Goal: Information Seeking & Learning: Learn about a topic

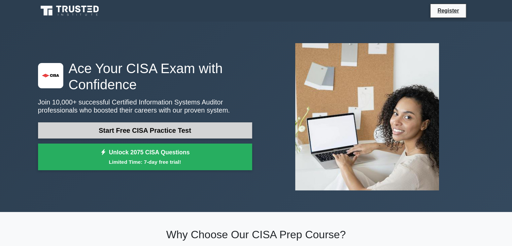
click at [157, 130] on link "Start Free CISA Practice Test" at bounding box center [145, 130] width 214 height 16
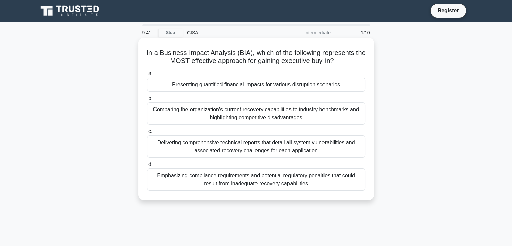
click at [242, 84] on div "Presenting quantified financial impacts for various disruption scenarios" at bounding box center [256, 84] width 218 height 14
click at [147, 76] on input "a. Presenting quantified financial impacts for various disruption scenarios" at bounding box center [147, 73] width 0 height 4
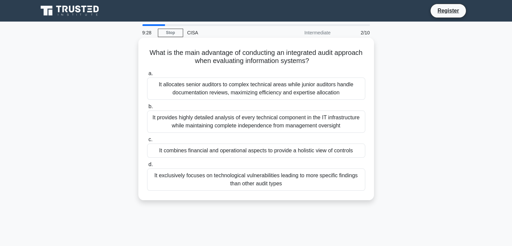
click at [236, 151] on div "It combines financial and operational aspects to provide a holistic view of con…" at bounding box center [256, 150] width 218 height 14
click at [147, 142] on input "c. It combines financial and operational aspects to provide a holistic view of …" at bounding box center [147, 139] width 0 height 4
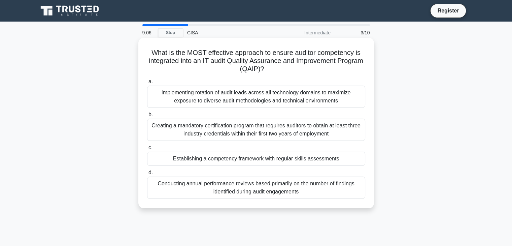
click at [258, 96] on div "Implementing rotation of audit leads across all technology domains to maximize …" at bounding box center [256, 96] width 218 height 22
click at [147, 84] on input "a. Implementing rotation of audit leads across all technology domains to maximi…" at bounding box center [147, 81] width 0 height 4
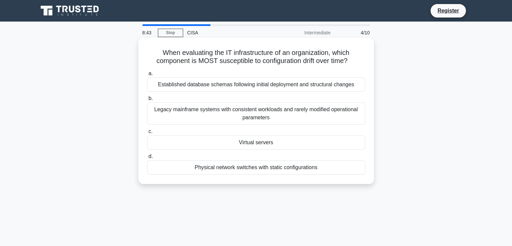
click at [251, 142] on div "Virtual servers" at bounding box center [256, 142] width 218 height 14
click at [147, 134] on input "c. Virtual servers" at bounding box center [147, 131] width 0 height 4
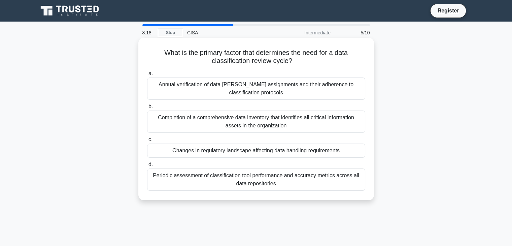
click at [254, 151] on div "Changes in regulatory landscape affecting data handling requirements" at bounding box center [256, 150] width 218 height 14
click at [147, 142] on input "c. Changes in regulatory landscape affecting data handling requirements" at bounding box center [147, 139] width 0 height 4
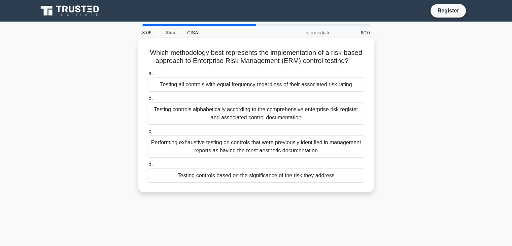
click at [255, 175] on div "Testing controls based on the significance of the risk they address" at bounding box center [256, 175] width 218 height 14
click at [147, 167] on input "d. Testing controls based on the significance of the risk they address" at bounding box center [147, 164] width 0 height 4
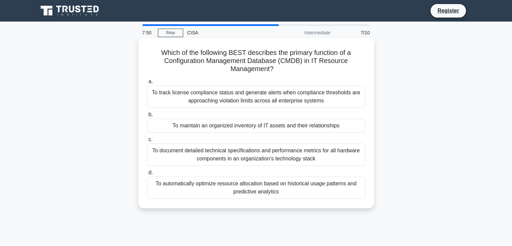
click at [257, 123] on div "To maintain an organized inventory of IT assets and their relationships" at bounding box center [256, 125] width 218 height 14
click at [147, 117] on input "b. To maintain an organized inventory of IT assets and their relationships" at bounding box center [147, 114] width 0 height 4
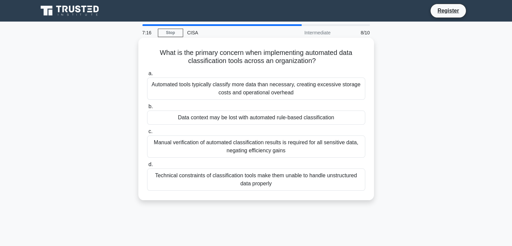
click at [254, 181] on div "Technical constraints of classification tools make them unable to handle unstru…" at bounding box center [256, 179] width 218 height 22
click at [147, 167] on input "d. Technical constraints of classification tools make them unable to handle uns…" at bounding box center [147, 164] width 0 height 4
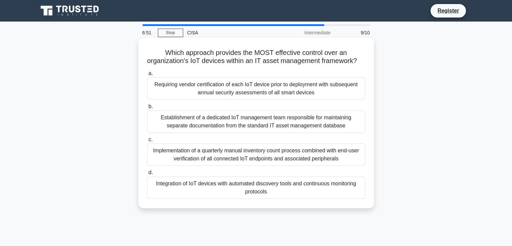
click at [260, 199] on div "Integration of IoT devices with automated discovery tools and continuous monito…" at bounding box center [256, 187] width 218 height 22
click at [147, 175] on input "d. Integration of IoT devices with automated discovery tools and continuous mon…" at bounding box center [147, 172] width 0 height 4
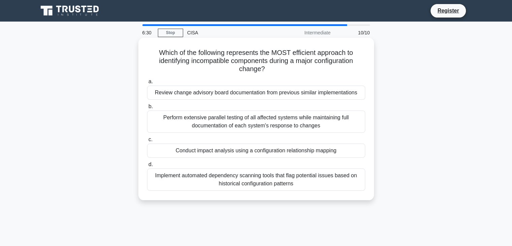
click at [247, 151] on div "Conduct impact analysis using a configuration relationship mapping" at bounding box center [256, 150] width 218 height 14
click at [147, 142] on input "c. Conduct impact analysis using a configuration relationship mapping" at bounding box center [147, 139] width 0 height 4
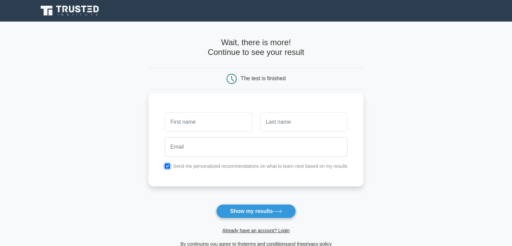
click at [168, 165] on input "checkbox" at bounding box center [167, 165] width 5 height 5
checkbox input "false"
click at [241, 213] on button "Show my results" at bounding box center [255, 211] width 79 height 14
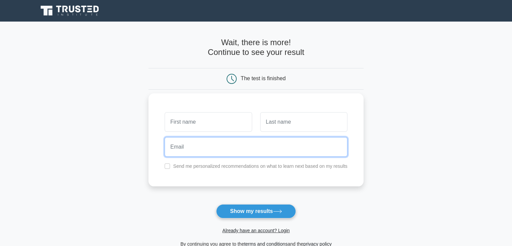
click at [295, 147] on input "email" at bounding box center [256, 147] width 183 height 20
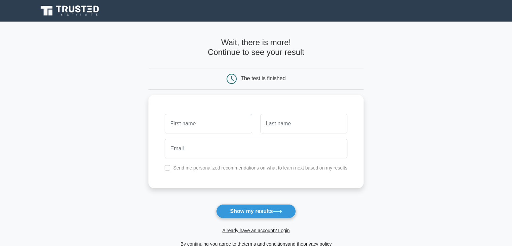
click at [382, 124] on main "Wait, there is more! Continue to see your result The test is finished and the" at bounding box center [256, 143] width 512 height 242
click at [204, 124] on input "text" at bounding box center [208, 122] width 87 height 20
type input "Ganesan"
click at [274, 129] on input "text" at bounding box center [303, 122] width 87 height 20
type input "Ramani"
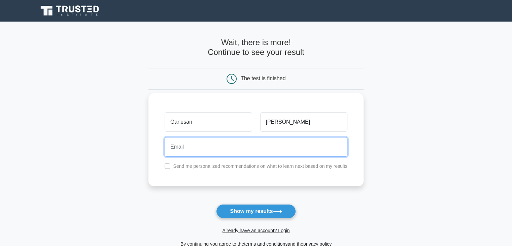
click at [227, 150] on input "email" at bounding box center [256, 147] width 183 height 20
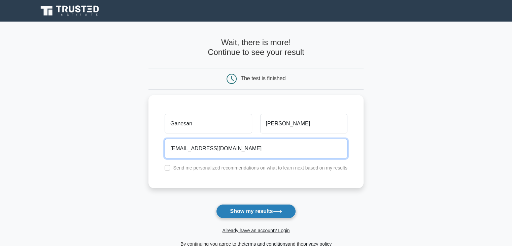
type input "er_ganesh1@rediff.com"
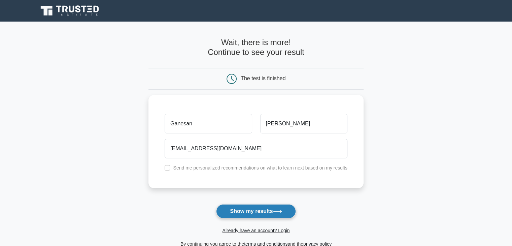
click at [247, 208] on button "Show my results" at bounding box center [255, 211] width 79 height 14
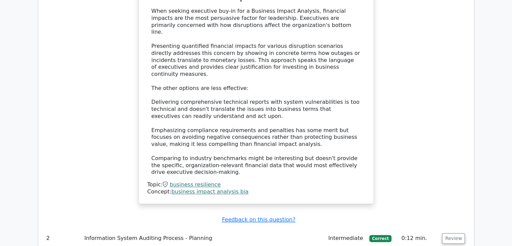
scroll to position [909, 0]
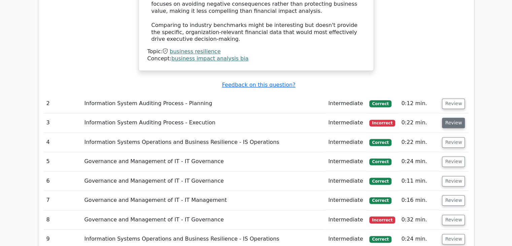
click at [454, 117] on button "Review" at bounding box center [453, 122] width 23 height 10
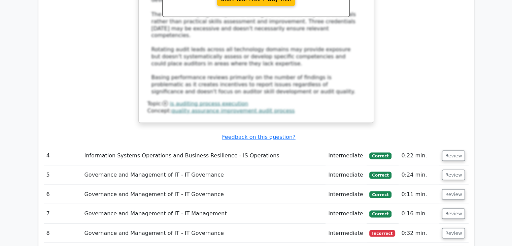
scroll to position [1279, 0]
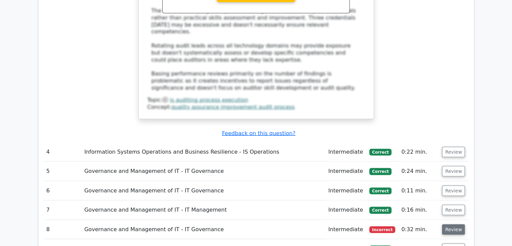
click at [450, 224] on button "Review" at bounding box center [453, 229] width 23 height 10
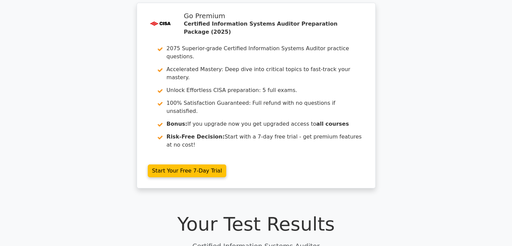
scroll to position [0, 0]
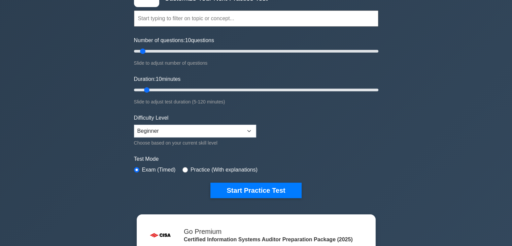
scroll to position [67, 0]
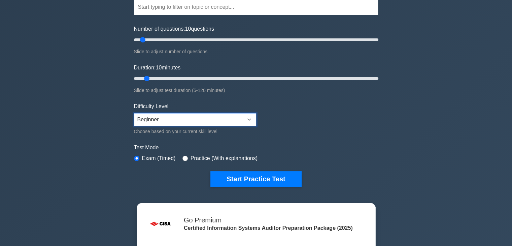
click at [246, 121] on select "Beginner Intermediate Expert" at bounding box center [195, 119] width 122 height 13
select select "expert"
click at [134, 113] on select "Beginner Intermediate Expert" at bounding box center [195, 119] width 122 height 13
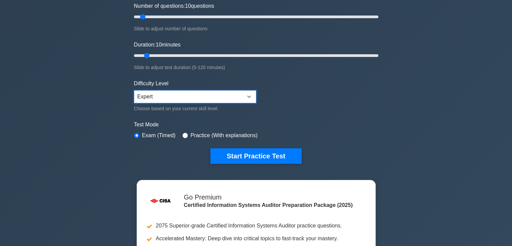
scroll to position [101, 0]
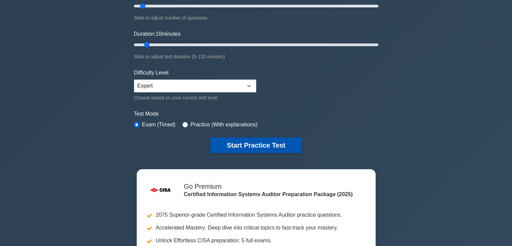
click at [267, 144] on button "Start Practice Test" at bounding box center [255, 144] width 91 height 15
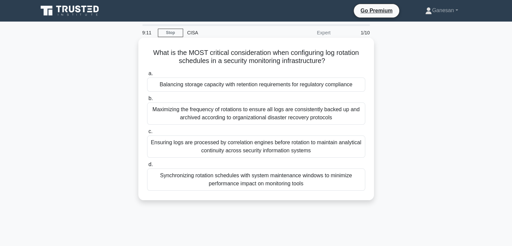
click at [267, 89] on div "Balancing storage capacity with retention requirements for regulatory compliance" at bounding box center [256, 84] width 218 height 14
click at [147, 76] on input "a. Balancing storage capacity with retention requirements for regulatory compli…" at bounding box center [147, 73] width 0 height 4
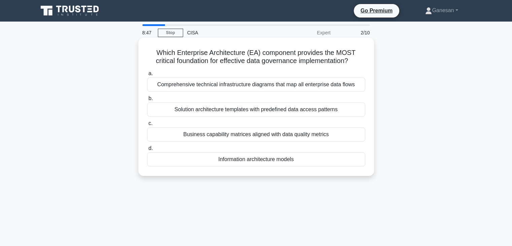
click at [269, 155] on div "Information architecture models" at bounding box center [256, 159] width 218 height 14
click at [147, 150] on input "d. Information architecture models" at bounding box center [147, 148] width 0 height 4
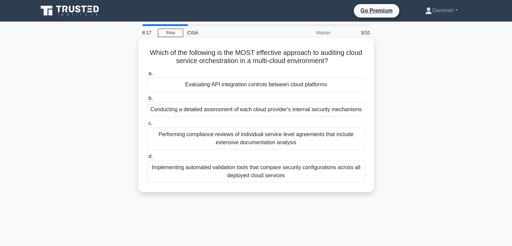
click at [259, 171] on div "Implementing automated validation tools that compare security configurations ac…" at bounding box center [256, 171] width 218 height 22
click at [147, 159] on input "d. Implementing automated validation tools that compare security configurations…" at bounding box center [147, 156] width 0 height 4
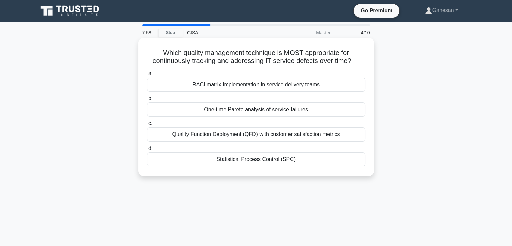
click at [267, 133] on div "Quality Function Deployment (QFD) with customer satisfaction metrics" at bounding box center [256, 134] width 218 height 14
click at [147, 126] on input "c. Quality Function Deployment (QFD) with customer satisfaction metrics" at bounding box center [147, 123] width 0 height 4
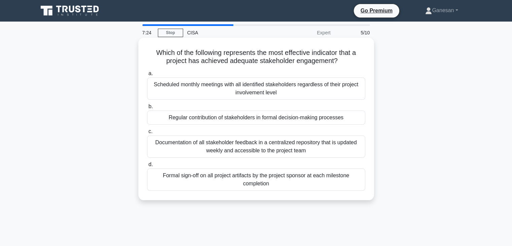
click at [280, 120] on div "Regular contribution of stakeholders in formal decision-making processes" at bounding box center [256, 117] width 218 height 14
click at [147, 109] on input "b. Regular contribution of stakeholders in formal decision-making processes" at bounding box center [147, 106] width 0 height 4
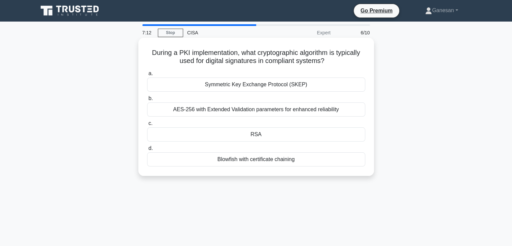
click at [286, 108] on div "AES-256 with Extended Validation parameters for enhanced reliability" at bounding box center [256, 109] width 218 height 14
click at [147, 101] on input "b. AES-256 with Extended Validation parameters for enhanced reliability" at bounding box center [147, 98] width 0 height 4
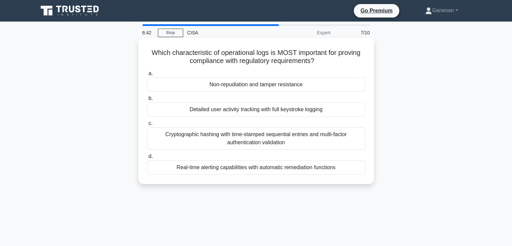
click at [287, 86] on div "Non-repudiation and tamper resistance" at bounding box center [256, 84] width 218 height 14
click at [147, 76] on input "a. Non-repudiation and tamper resistance" at bounding box center [147, 73] width 0 height 4
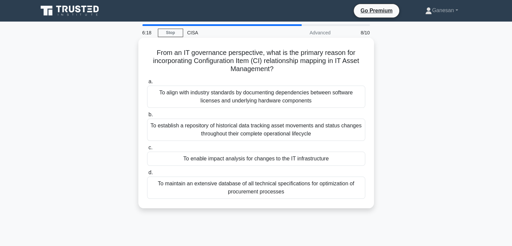
click at [259, 161] on div "To enable impact analysis for changes to the IT infrastructure" at bounding box center [256, 158] width 218 height 14
click at [147, 150] on input "c. To enable impact analysis for changes to the IT infrastructure" at bounding box center [147, 147] width 0 height 4
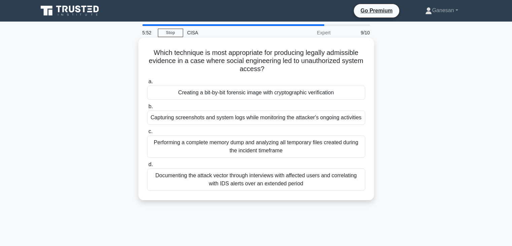
click at [260, 178] on div "Documenting the attack vector through interviews with affected users and correl…" at bounding box center [256, 179] width 218 height 22
click at [147, 167] on input "d. Documenting the attack vector through interviews with affected users and cor…" at bounding box center [147, 164] width 0 height 4
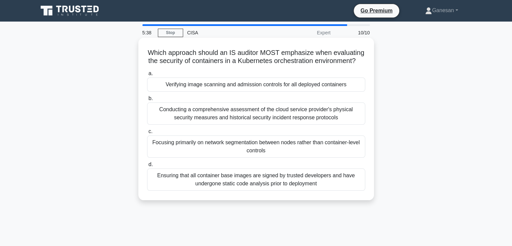
click at [260, 186] on div "Ensuring that all container base images are signed by trusted developers and ha…" at bounding box center [256, 179] width 218 height 22
click at [147, 167] on input "d. Ensuring that all container base images are signed by trusted developers and…" at bounding box center [147, 164] width 0 height 4
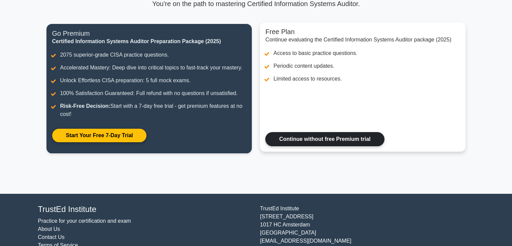
scroll to position [23, 0]
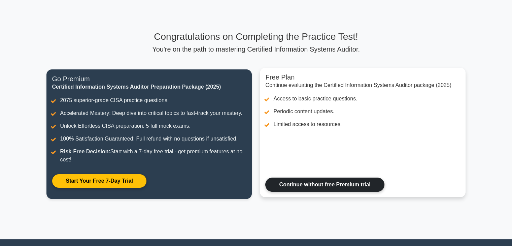
click at [314, 184] on link "Continue without free Premium trial" at bounding box center [324, 184] width 119 height 14
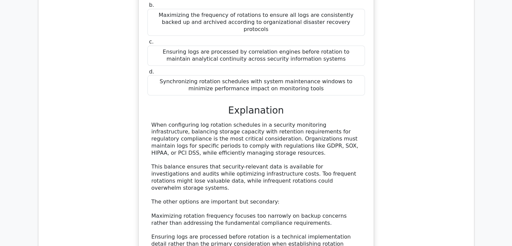
scroll to position [808, 0]
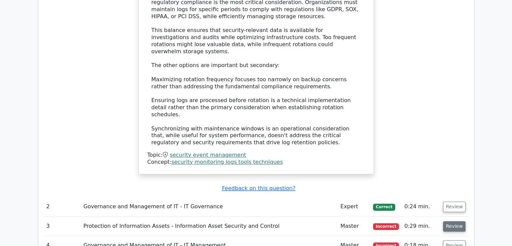
click at [457, 221] on button "Review" at bounding box center [454, 226] width 23 height 10
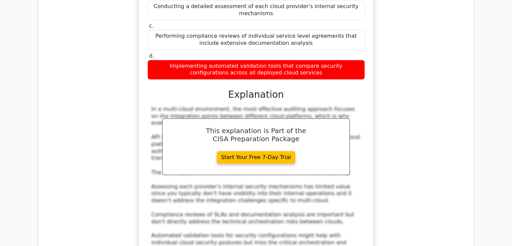
scroll to position [1212, 0]
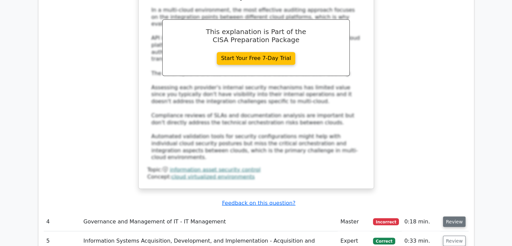
click at [455, 216] on button "Review" at bounding box center [454, 221] width 23 height 10
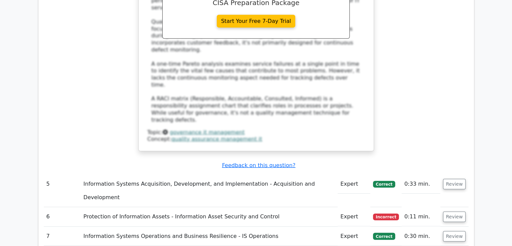
scroll to position [1615, 0]
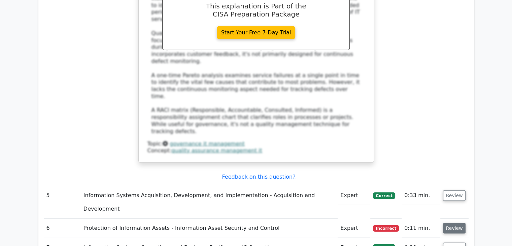
click at [458, 223] on button "Review" at bounding box center [454, 228] width 23 height 10
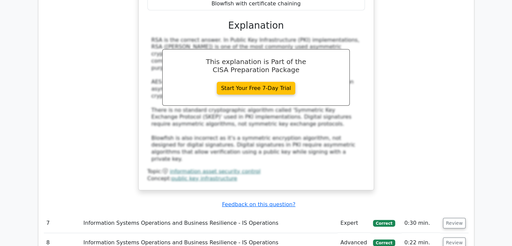
scroll to position [1952, 0]
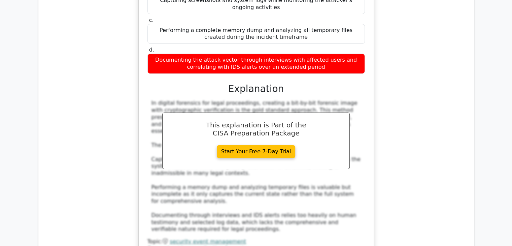
scroll to position [2322, 0]
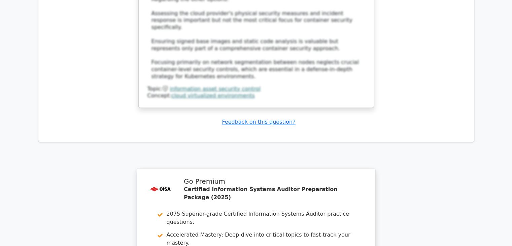
scroll to position [2880, 0]
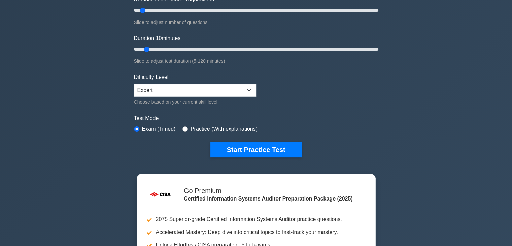
scroll to position [101, 0]
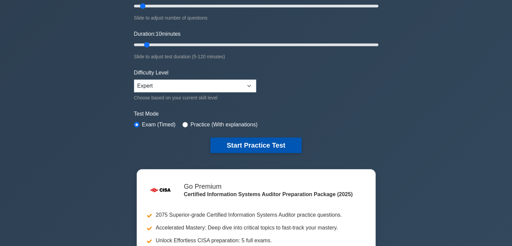
click at [249, 140] on button "Start Practice Test" at bounding box center [255, 144] width 91 height 15
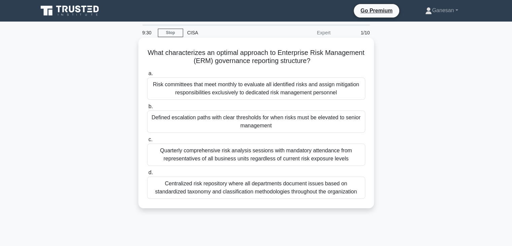
click at [247, 123] on div "Defined escalation paths with clear thresholds for when risks must be elevated …" at bounding box center [256, 121] width 218 height 22
click at [147, 109] on input "b. Defined escalation paths with clear thresholds for when risks must be elevat…" at bounding box center [147, 106] width 0 height 4
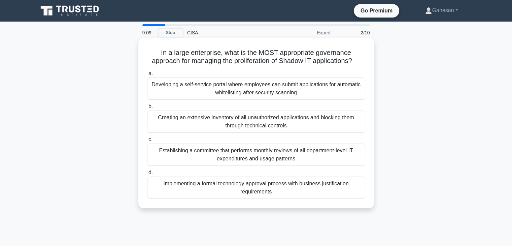
click at [248, 189] on div "Implementing a formal technology approval process with business justification r…" at bounding box center [256, 187] width 218 height 22
click at [147, 175] on input "d. Implementing a formal technology approval process with business justificatio…" at bounding box center [147, 172] width 0 height 4
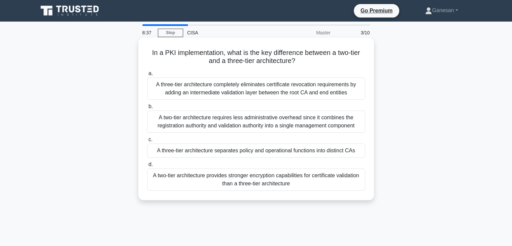
click at [247, 150] on div "A three-tier architecture separates policy and operational functions into disti…" at bounding box center [256, 150] width 218 height 14
click at [147, 142] on input "c. A three-tier architecture separates policy and operational functions into di…" at bounding box center [147, 139] width 0 height 4
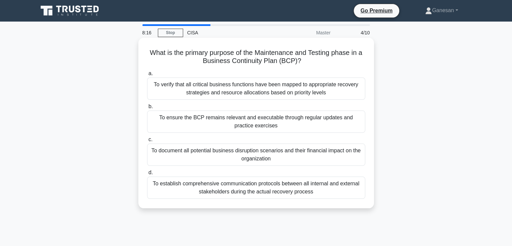
click at [269, 117] on div "To ensure the BCP remains relevant and executable through regular updates and p…" at bounding box center [256, 121] width 218 height 22
click at [147, 109] on input "b. To ensure the BCP remains relevant and executable through regular updates an…" at bounding box center [147, 106] width 0 height 4
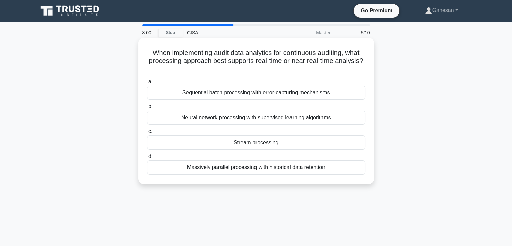
click at [266, 120] on div "Neural network processing with supervised learning algorithms" at bounding box center [256, 117] width 218 height 14
click at [147, 109] on input "b. Neural network processing with supervised learning algorithms" at bounding box center [147, 106] width 0 height 4
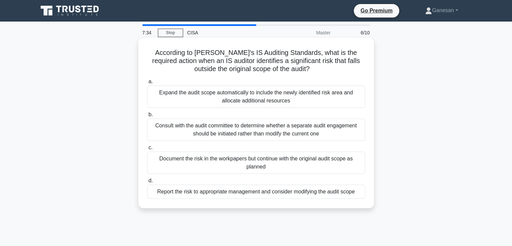
click at [244, 194] on div "Report the risk to appropriate management and consider modifying the audit scope" at bounding box center [256, 191] width 218 height 14
click at [147, 183] on input "d. Report the risk to appropriate management and consider modifying the audit s…" at bounding box center [147, 180] width 0 height 4
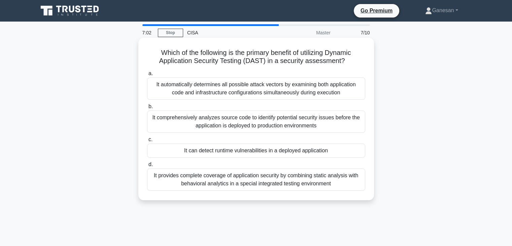
click at [272, 90] on div "It automatically determines all possible attack vectors by examining both appli…" at bounding box center [256, 88] width 218 height 22
click at [147, 76] on input "a. It automatically determines all possible attack vectors by examining both ap…" at bounding box center [147, 73] width 0 height 4
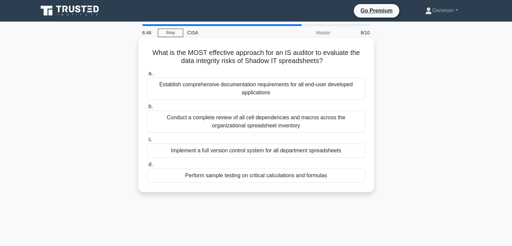
click at [226, 124] on div "Conduct a complete review of all cell dependencies and macros across the organi…" at bounding box center [256, 121] width 218 height 22
click at [147, 109] on input "b. Conduct a complete review of all cell dependencies and macros across the org…" at bounding box center [147, 106] width 0 height 4
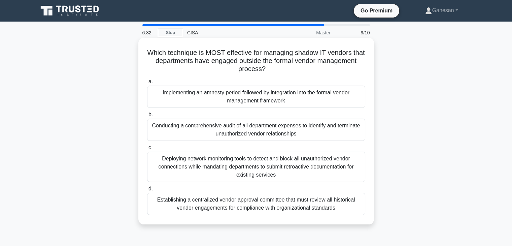
click at [208, 202] on div "Establishing a centralized vendor approval committee that must review all histo…" at bounding box center [256, 203] width 218 height 22
click at [147, 191] on input "d. Establishing a centralized vendor approval committee that must review all hi…" at bounding box center [147, 188] width 0 height 4
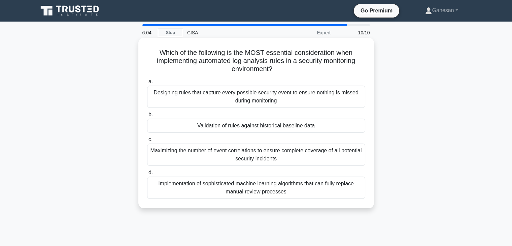
click at [257, 103] on div "Designing rules that capture every possible security event to ensure nothing is…" at bounding box center [256, 96] width 218 height 22
click at [147, 84] on input "a. Designing rules that capture every possible security event to ensure nothing…" at bounding box center [147, 81] width 0 height 4
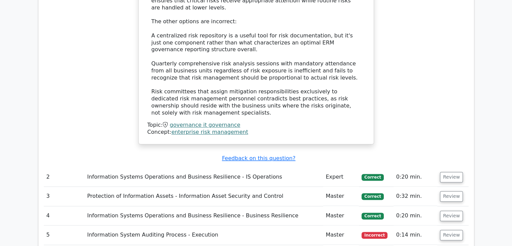
scroll to position [942, 0]
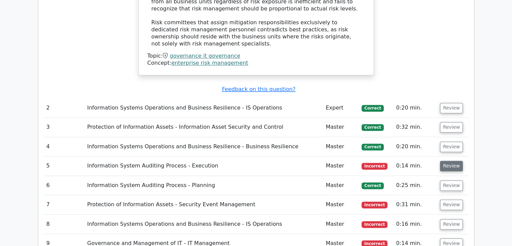
click at [449, 161] on button "Review" at bounding box center [451, 166] width 23 height 10
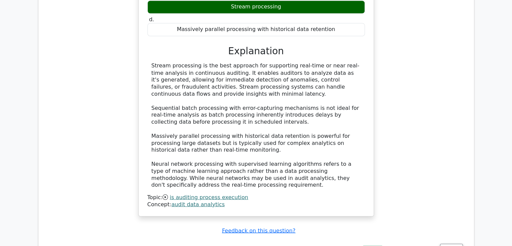
scroll to position [1279, 0]
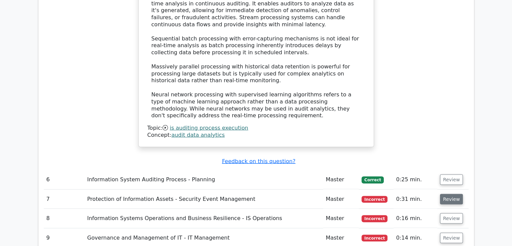
click at [453, 194] on button "Review" at bounding box center [451, 199] width 23 height 10
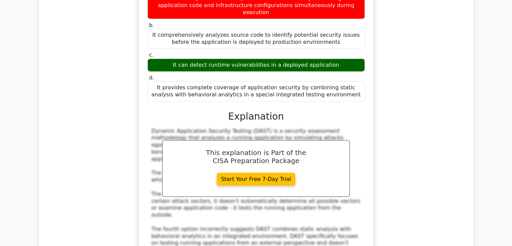
scroll to position [1615, 0]
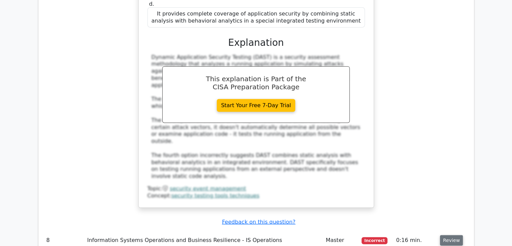
click at [445, 235] on button "Review" at bounding box center [451, 240] width 23 height 10
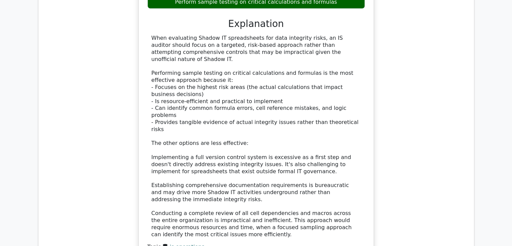
scroll to position [2019, 0]
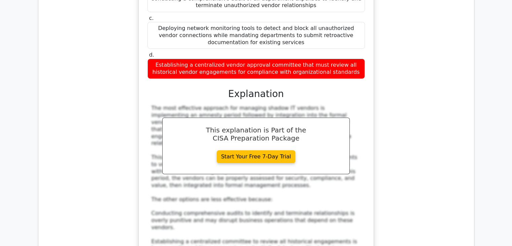
scroll to position [2423, 0]
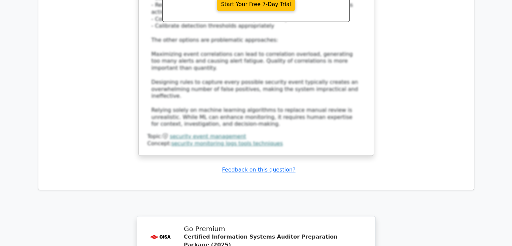
scroll to position [3042, 0]
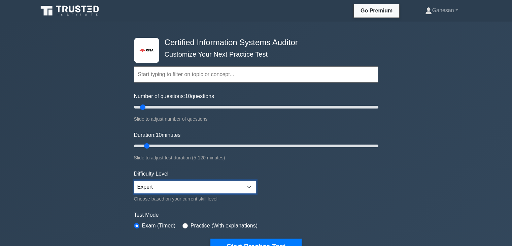
click at [245, 186] on select "Beginner Intermediate Expert" at bounding box center [195, 186] width 122 height 13
select select "intermediate"
click at [134, 180] on select "Beginner Intermediate Expert" at bounding box center [195, 186] width 122 height 13
click at [332, 178] on form "Topics Information System Auditing Process - Planning Information System Auditi…" at bounding box center [256, 150] width 244 height 208
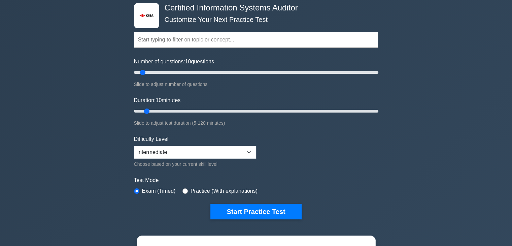
scroll to position [67, 0]
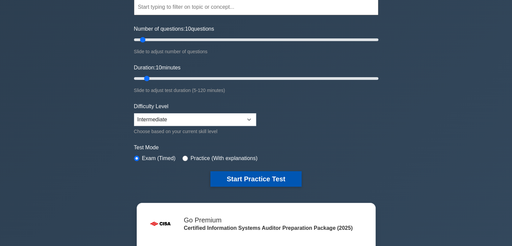
click at [269, 177] on button "Start Practice Test" at bounding box center [255, 178] width 91 height 15
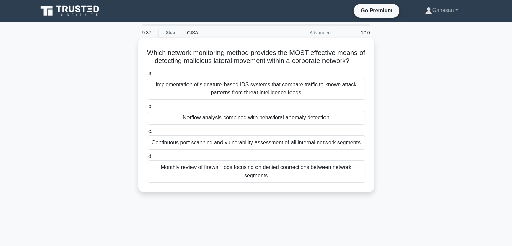
click at [262, 96] on div "Implementation of signature-based IDS systems that compare traffic to known att…" at bounding box center [256, 88] width 218 height 22
click at [147, 76] on input "a. Implementation of signature-based IDS systems that compare traffic to known …" at bounding box center [147, 73] width 0 height 4
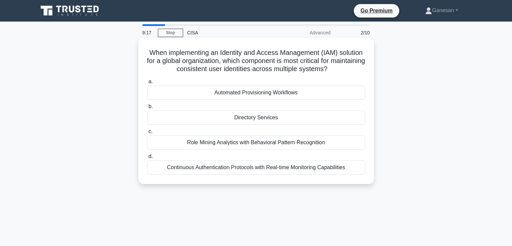
click at [261, 122] on div "Directory Services" at bounding box center [256, 117] width 218 height 14
click at [147, 109] on input "b. Directory Services" at bounding box center [147, 106] width 0 height 4
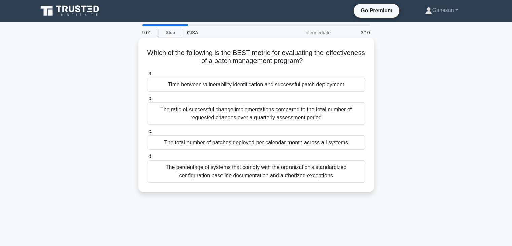
click at [260, 86] on div "Time between vulnerability identification and successful patch deployment" at bounding box center [256, 84] width 218 height 14
click at [147, 76] on input "a. Time between vulnerability identification and successful patch deployment" at bounding box center [147, 73] width 0 height 4
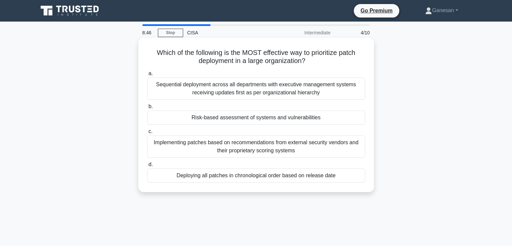
click at [269, 118] on div "Risk-based assessment of systems and vulnerabilities" at bounding box center [256, 117] width 218 height 14
click at [147, 109] on input "b. Risk-based assessment of systems and vulnerabilities" at bounding box center [147, 106] width 0 height 4
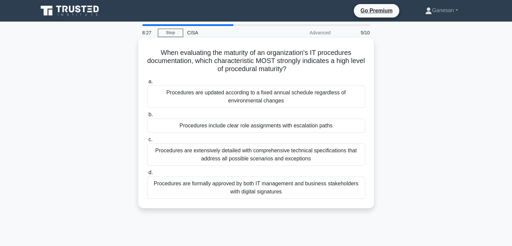
click at [248, 152] on div "Procedures are extensively detailed with comprehensive technical specifications…" at bounding box center [256, 154] width 218 height 22
click at [147, 142] on input "c. Procedures are extensively detailed with comprehensive technical specificati…" at bounding box center [147, 139] width 0 height 4
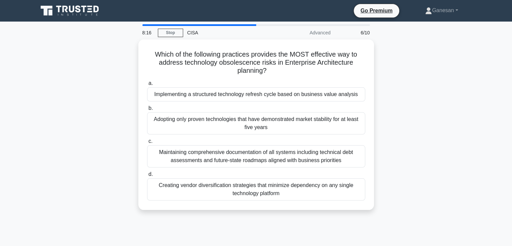
click at [248, 152] on div "Maintaining comprehensive documentation of all systems including technical debt…" at bounding box center [256, 156] width 218 height 22
click at [147, 143] on input "c. Maintaining comprehensive documentation of all systems including technical d…" at bounding box center [147, 141] width 0 height 4
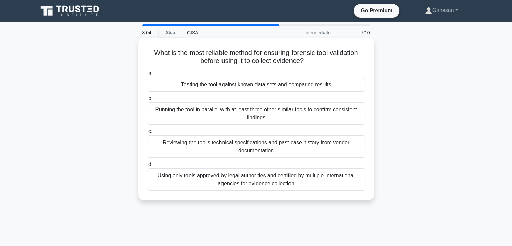
click at [246, 178] on div "Using only tools approved by legal authorities and certified by multiple intern…" at bounding box center [256, 179] width 218 height 22
click at [147, 167] on input "d. Using only tools approved by legal authorities and certified by multiple int…" at bounding box center [147, 164] width 0 height 4
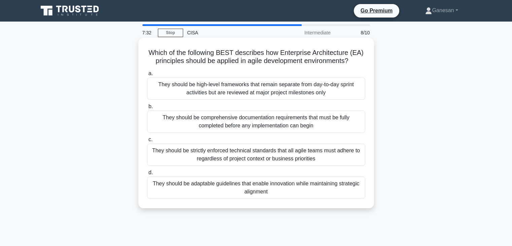
click at [246, 186] on div "They should be adaptable guidelines that enable innovation while maintaining st…" at bounding box center [256, 187] width 218 height 22
click at [147, 175] on input "d. They should be adaptable guidelines that enable innovation while maintaining…" at bounding box center [147, 172] width 0 height 4
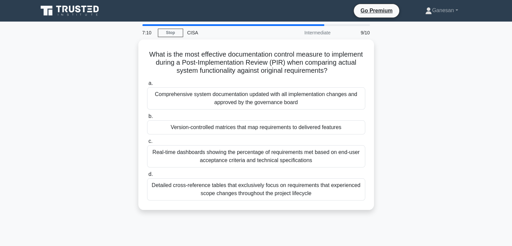
click at [246, 186] on div "Detailed cross-reference tables that exclusively focus on requirements that exp…" at bounding box center [256, 189] width 218 height 22
click at [147, 176] on input "d. Detailed cross-reference tables that exclusively focus on requirements that …" at bounding box center [147, 174] width 0 height 4
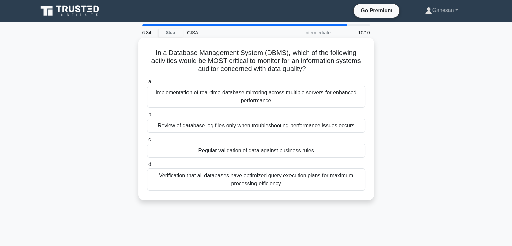
click at [258, 152] on div "Regular validation of data against business rules" at bounding box center [256, 150] width 218 height 14
click at [147, 142] on input "c. Regular validation of data against business rules" at bounding box center [147, 139] width 0 height 4
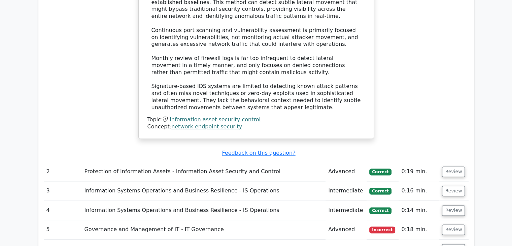
scroll to position [808, 0]
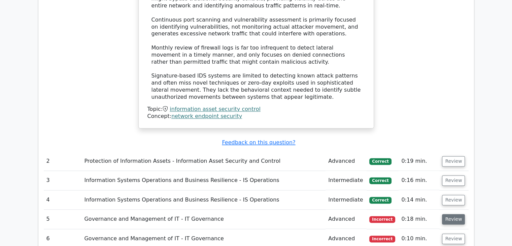
click at [454, 214] on button "Review" at bounding box center [453, 219] width 23 height 10
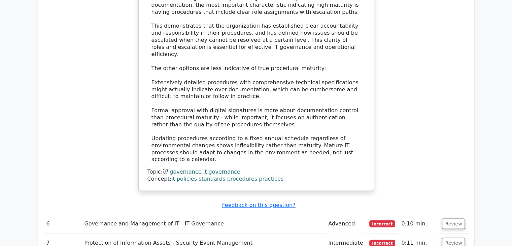
scroll to position [1245, 0]
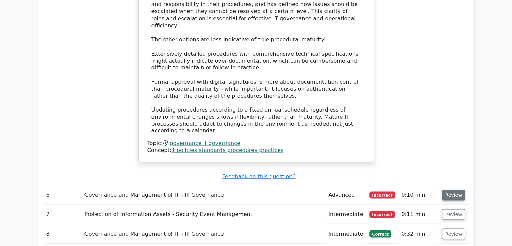
click at [455, 189] on button "Review" at bounding box center [453, 194] width 23 height 10
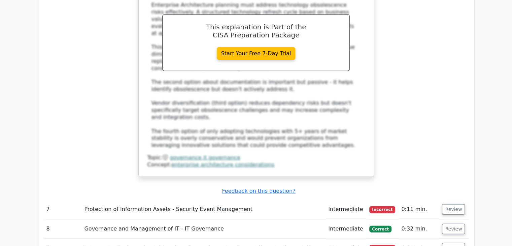
scroll to position [1649, 0]
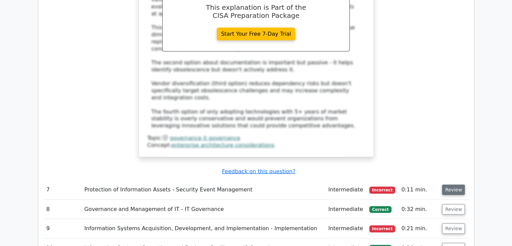
click at [446, 184] on button "Review" at bounding box center [453, 189] width 23 height 10
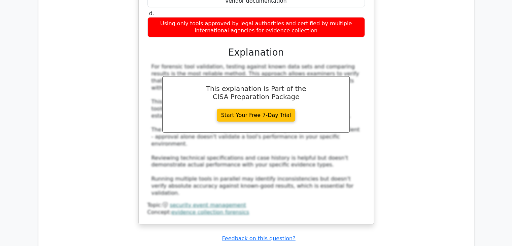
scroll to position [1986, 0]
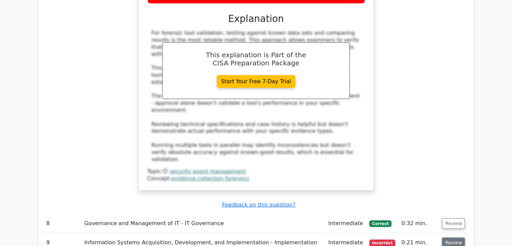
click at [447, 237] on button "Review" at bounding box center [453, 242] width 23 height 10
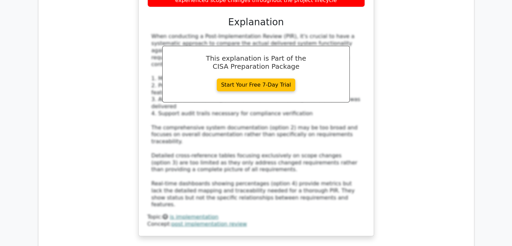
scroll to position [2590, 0]
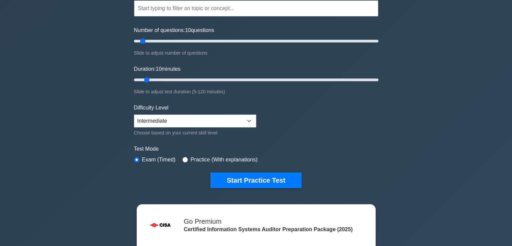
scroll to position [67, 0]
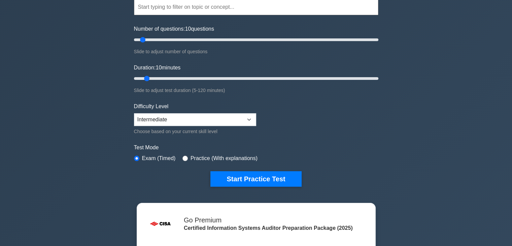
click at [296, 120] on form "Topics Information System Auditing Process - Planning Information System Auditi…" at bounding box center [256, 82] width 244 height 208
click at [250, 117] on select "Beginner Intermediate Expert" at bounding box center [195, 119] width 122 height 13
select select "beginner"
click at [134, 113] on select "Beginner Intermediate Expert" at bounding box center [195, 119] width 122 height 13
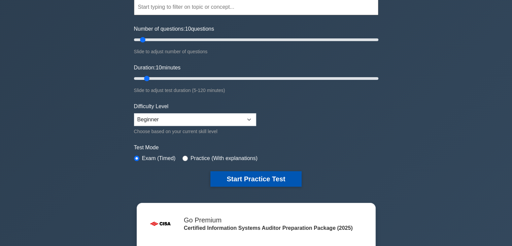
click at [250, 175] on button "Start Practice Test" at bounding box center [255, 178] width 91 height 15
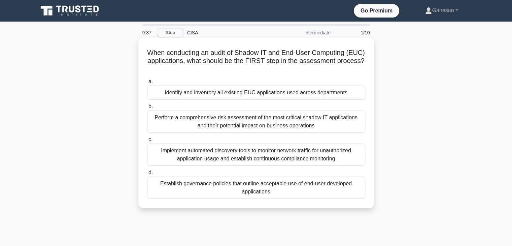
click at [227, 95] on div "Identify and inventory all existing EUC applications used across departments" at bounding box center [256, 92] width 218 height 14
click at [147, 84] on input "a. Identify and inventory all existing EUC applications used across departments" at bounding box center [147, 81] width 0 height 4
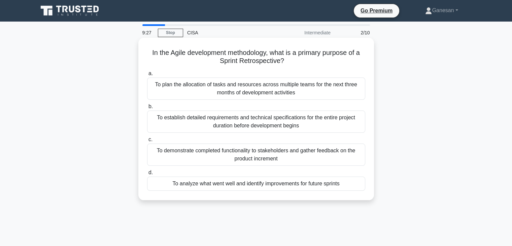
click at [207, 190] on div "To analyze what went well and identify improvements for future sprints" at bounding box center [256, 183] width 218 height 14
click at [147, 175] on input "d. To analyze what went well and identify improvements for future sprints" at bounding box center [147, 172] width 0 height 4
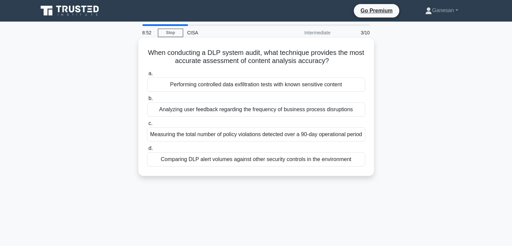
click at [233, 166] on div "Comparing DLP alert volumes against other security controls in the environment" at bounding box center [256, 159] width 218 height 14
click at [147, 150] on input "d. Comparing DLP alert volumes against other security controls in the environme…" at bounding box center [147, 148] width 0 height 4
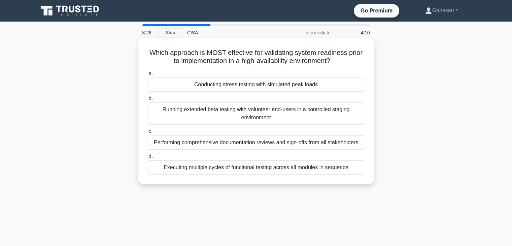
click at [280, 86] on div "Conducting stress testing with simulated peak loads" at bounding box center [256, 84] width 218 height 14
click at [147, 76] on input "a. Conducting stress testing with simulated peak loads" at bounding box center [147, 73] width 0 height 4
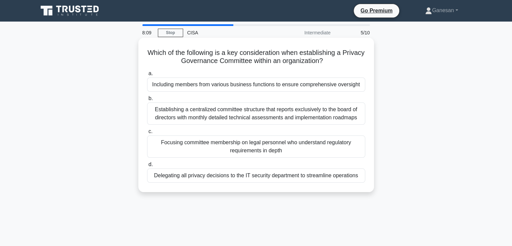
click at [233, 87] on div "Including members from various business functions to ensure comprehensive overs…" at bounding box center [256, 84] width 218 height 14
click at [147, 76] on input "a. Including members from various business functions to ensure comprehensive ov…" at bounding box center [147, 73] width 0 height 4
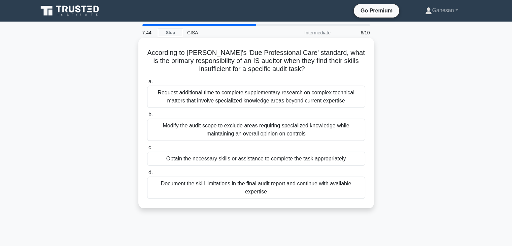
click at [239, 131] on div "Modify the audit scope to exclude areas requiring specialized knowledge while m…" at bounding box center [256, 129] width 218 height 22
click at [147, 117] on input "b. Modify the audit scope to exclude areas requiring specialized knowledge whil…" at bounding box center [147, 114] width 0 height 4
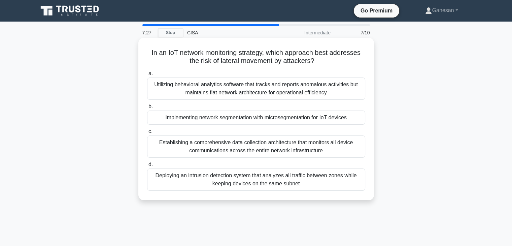
click at [253, 93] on div "Utilizing behavioral analytics software that tracks and reports anomalous activ…" at bounding box center [256, 88] width 218 height 22
click at [147, 76] on input "a. Utilizing behavioral analytics software that tracks and reports anomalous ac…" at bounding box center [147, 73] width 0 height 4
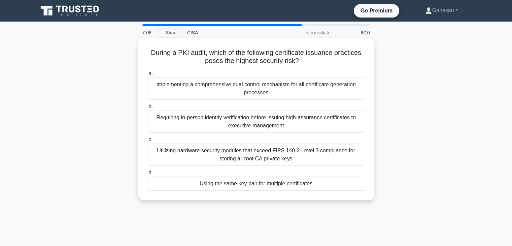
click at [237, 184] on div "Using the same key pair for multiple certificates" at bounding box center [256, 183] width 218 height 14
click at [147, 175] on input "d. Using the same key pair for multiple certificates" at bounding box center [147, 172] width 0 height 4
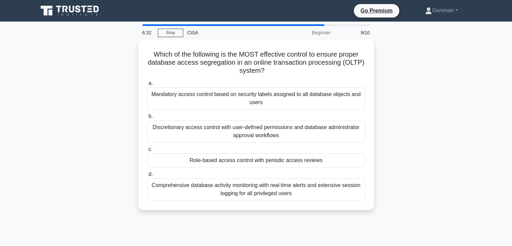
click at [237, 184] on div "Comprehensive database activity monitoring with real-time alerts and extensive …" at bounding box center [256, 189] width 218 height 22
click at [147, 176] on input "d. Comprehensive database activity monitoring with real-time alerts and extensi…" at bounding box center [147, 174] width 0 height 4
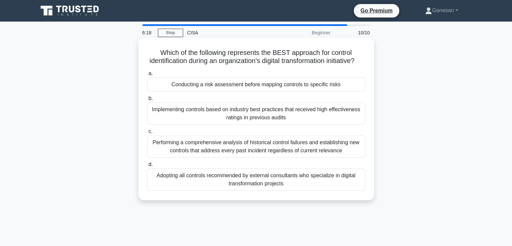
click at [288, 91] on div "Conducting a risk assessment before mapping controls to specific risks" at bounding box center [256, 84] width 218 height 14
click at [147, 76] on input "a. Conducting a risk assessment before mapping controls to specific risks" at bounding box center [147, 73] width 0 height 4
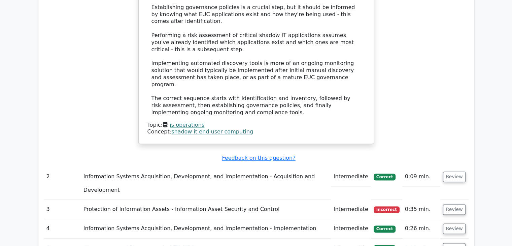
scroll to position [909, 0]
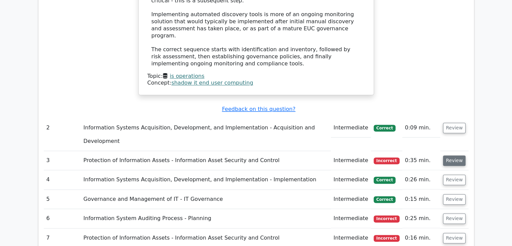
click at [457, 155] on button "Review" at bounding box center [454, 160] width 23 height 10
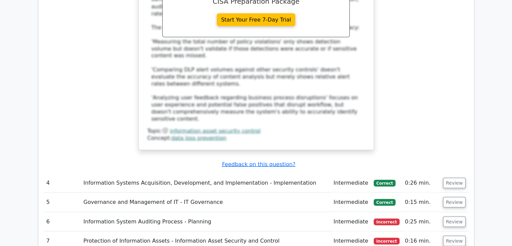
scroll to position [1279, 0]
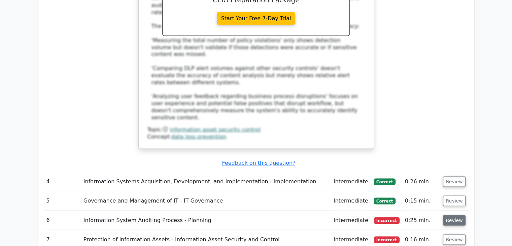
click at [457, 215] on button "Review" at bounding box center [454, 220] width 23 height 10
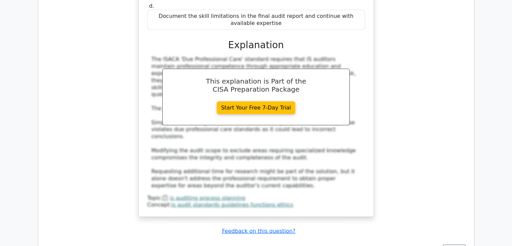
scroll to position [1649, 0]
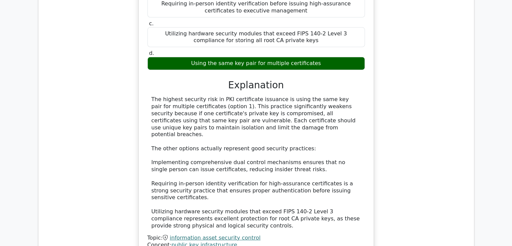
scroll to position [1986, 0]
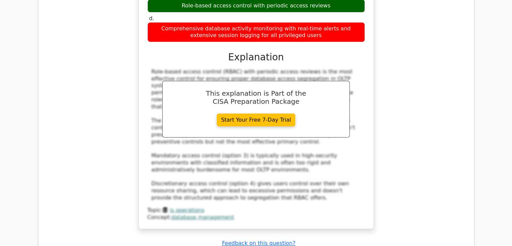
scroll to position [2558, 0]
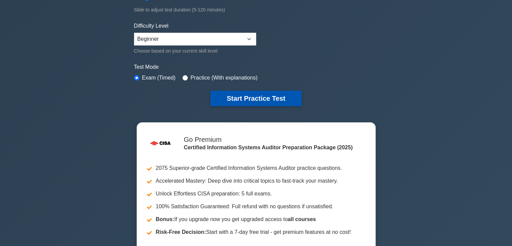
scroll to position [101, 0]
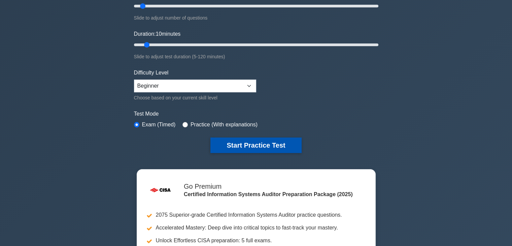
click at [260, 143] on button "Start Practice Test" at bounding box center [255, 144] width 91 height 15
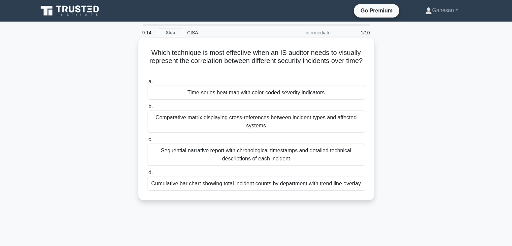
click at [255, 154] on div "Sequential narrative report with chronological timestamps and detailed technica…" at bounding box center [256, 154] width 218 height 22
click at [147, 142] on input "c. Sequential narrative report with chronological timestamps and detailed techn…" at bounding box center [147, 139] width 0 height 4
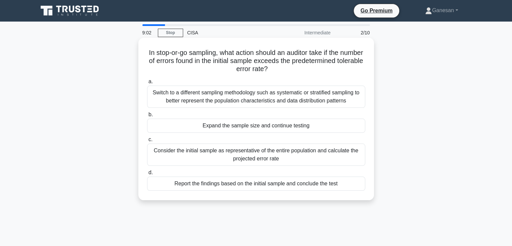
click at [271, 129] on div "Expand the sample size and continue testing" at bounding box center [256, 125] width 218 height 14
click at [147, 117] on input "b. Expand the sample size and continue testing" at bounding box center [147, 114] width 0 height 4
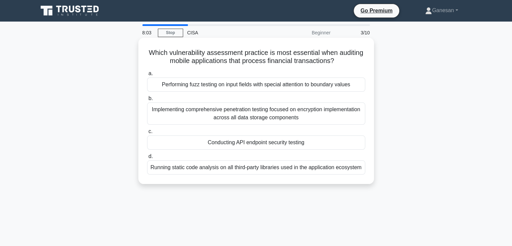
click at [289, 86] on div "Performing fuzz testing on input fields with special attention to boundary valu…" at bounding box center [256, 84] width 218 height 14
click at [147, 76] on input "a. Performing fuzz testing on input fields with special attention to boundary v…" at bounding box center [147, 73] width 0 height 4
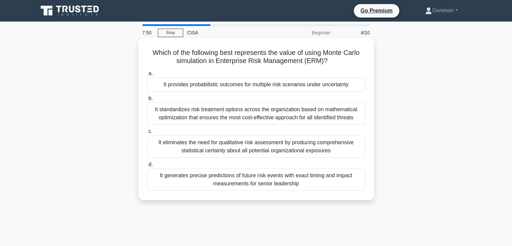
click at [273, 90] on div "It provides probabilistic outcomes for multiple risk scenarios under uncertainty" at bounding box center [256, 84] width 218 height 14
click at [147, 76] on input "a. It provides probabilistic outcomes for multiple risk scenarios under uncerta…" at bounding box center [147, 73] width 0 height 4
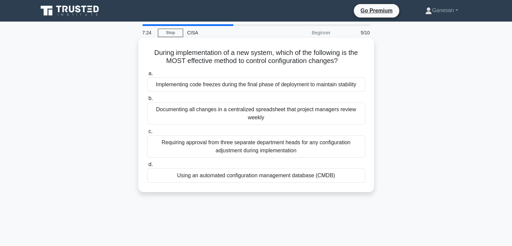
click at [279, 176] on div "Using an automated configuration management database (CMDB)" at bounding box center [256, 175] width 218 height 14
click at [147, 167] on input "d. Using an automated configuration management database (CMDB)" at bounding box center [147, 164] width 0 height 4
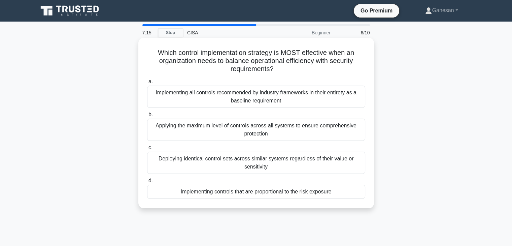
click at [289, 195] on div "Implementing controls that are proportional to the risk exposure" at bounding box center [256, 191] width 218 height 14
click at [147, 183] on input "d. Implementing controls that are proportional to the risk exposure" at bounding box center [147, 180] width 0 height 4
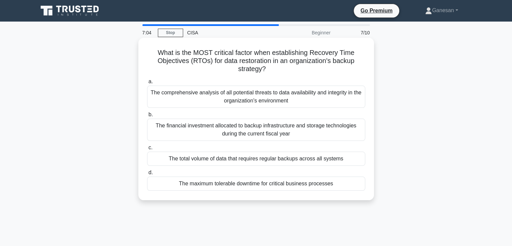
click at [292, 183] on div "The maximum tolerable downtime for critical business processes" at bounding box center [256, 183] width 218 height 14
click at [147, 175] on input "d. The maximum tolerable downtime for critical business processes" at bounding box center [147, 172] width 0 height 4
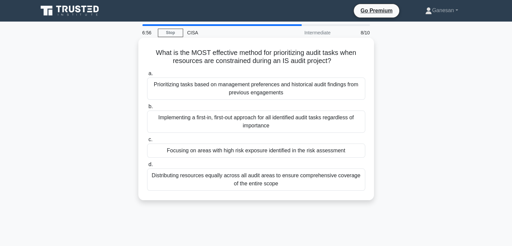
click at [286, 152] on div "Focusing on areas with high risk exposure identified in the risk assessment" at bounding box center [256, 150] width 218 height 14
click at [147, 142] on input "c. Focusing on areas with high risk exposure identified in the risk assessment" at bounding box center [147, 139] width 0 height 4
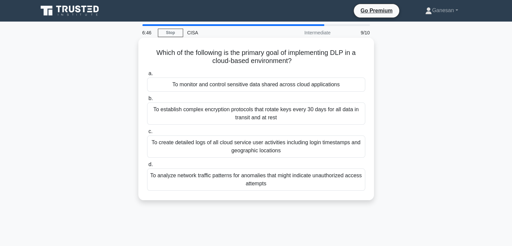
click at [266, 90] on div "To monitor and control sensitive data shared across cloud applications" at bounding box center [256, 84] width 218 height 14
click at [147, 76] on input "a. To monitor and control sensitive data shared across cloud applications" at bounding box center [147, 73] width 0 height 4
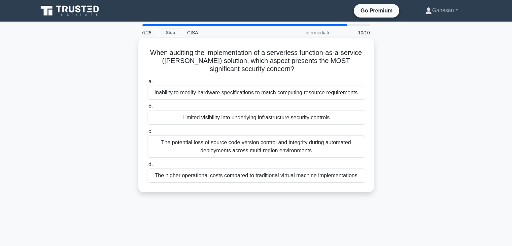
click at [271, 119] on div "Limited visibility into underlying infrastructure security controls" at bounding box center [256, 117] width 218 height 14
click at [147, 109] on input "b. Limited visibility into underlying infrastructure security controls" at bounding box center [147, 106] width 0 height 4
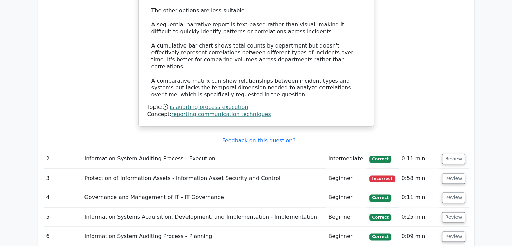
scroll to position [909, 0]
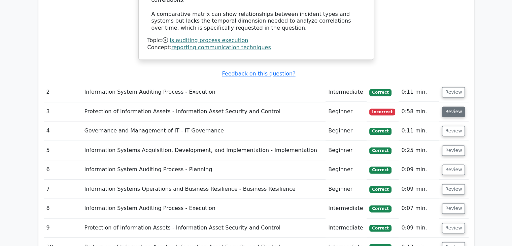
click at [452, 106] on button "Review" at bounding box center [453, 111] width 23 height 10
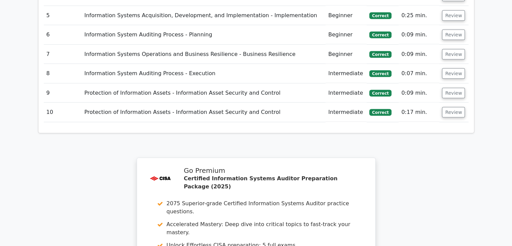
scroll to position [1481, 0]
